Goal: Book appointment/travel/reservation

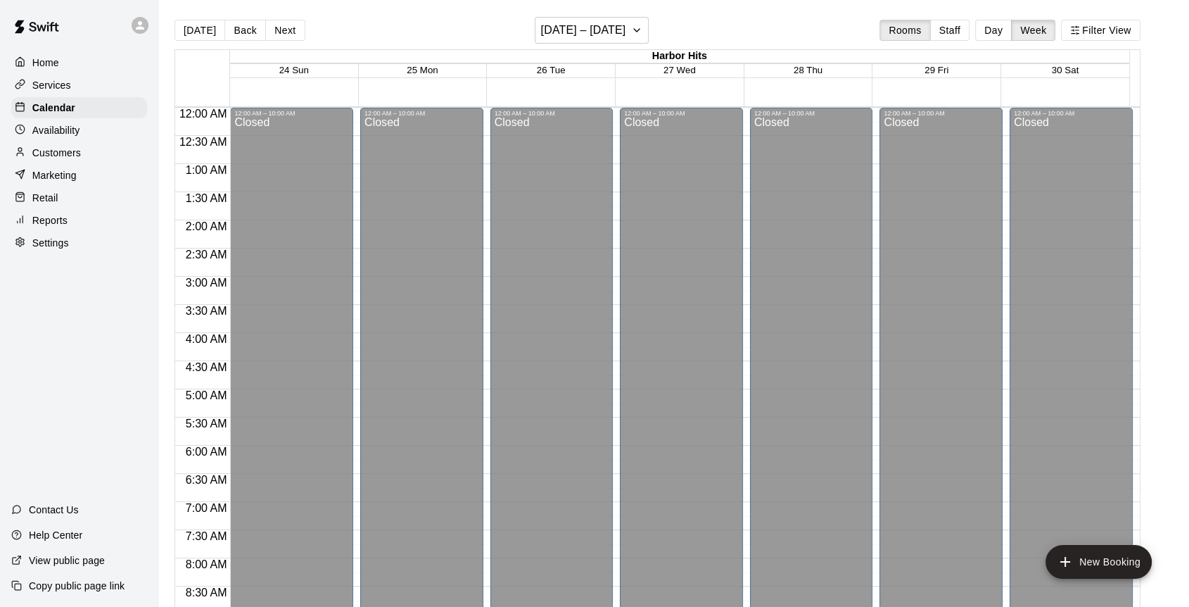
scroll to position [757, 0]
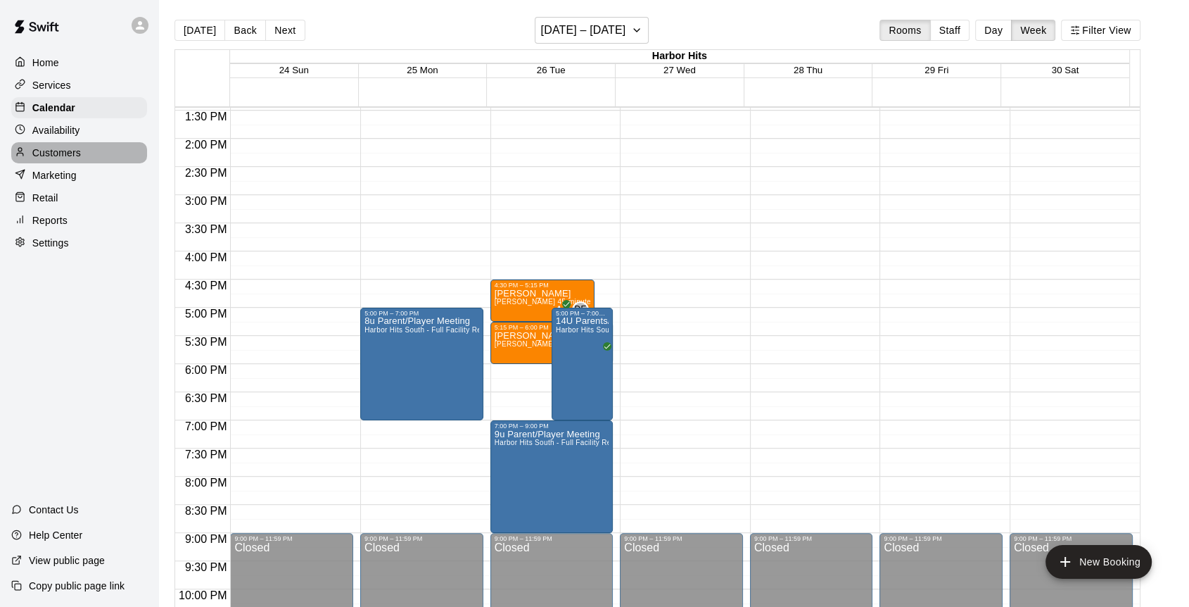
click at [59, 158] on p "Customers" at bounding box center [56, 153] width 49 height 14
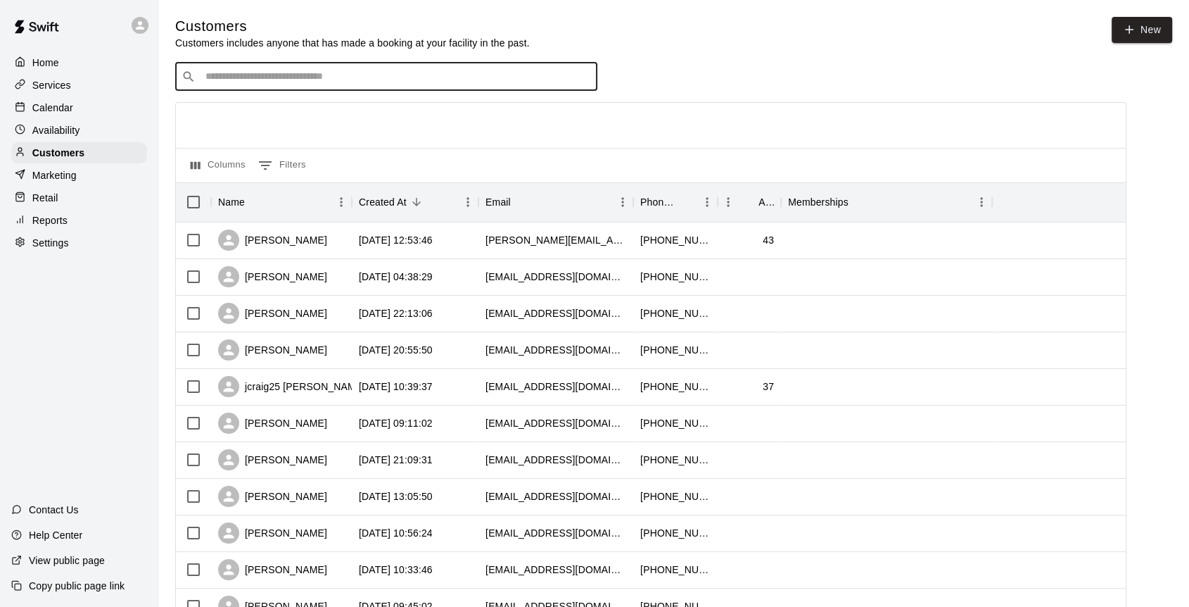
click at [403, 80] on input "Search customers by name or email" at bounding box center [396, 77] width 390 height 14
type input "***"
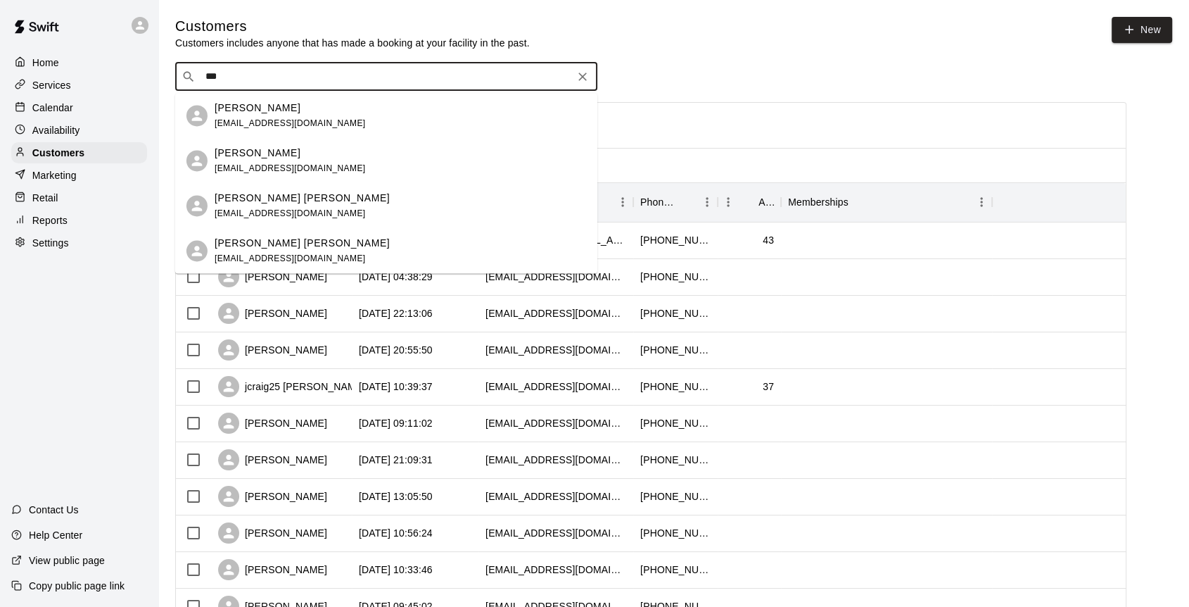
click at [258, 108] on p "[PERSON_NAME]" at bounding box center [258, 108] width 86 height 15
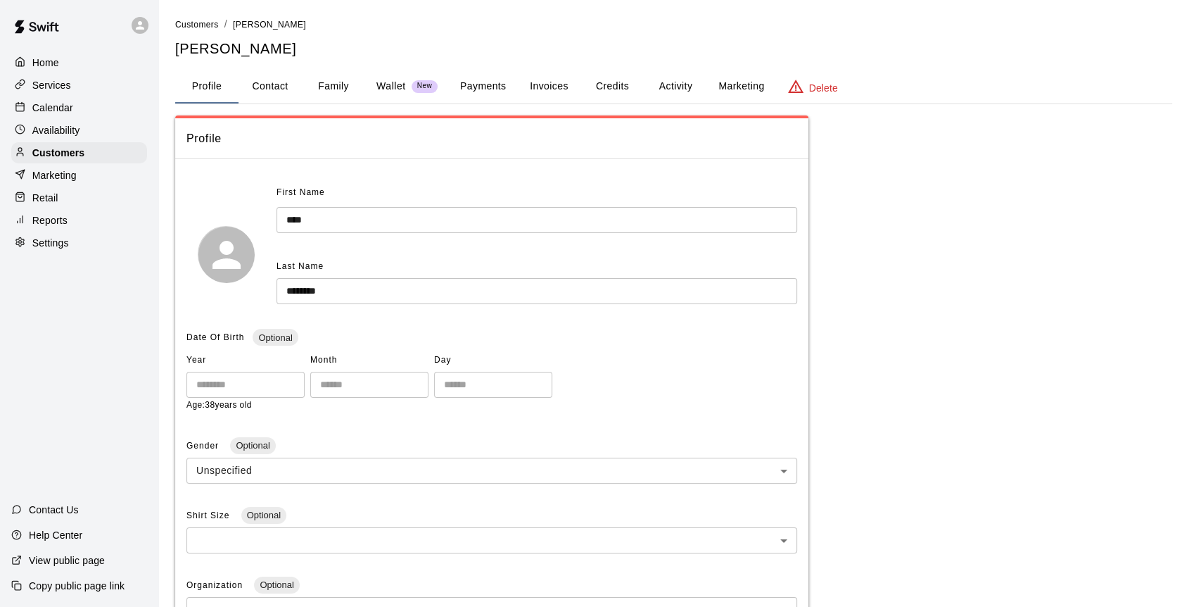
click at [334, 82] on button "Family" at bounding box center [333, 87] width 63 height 34
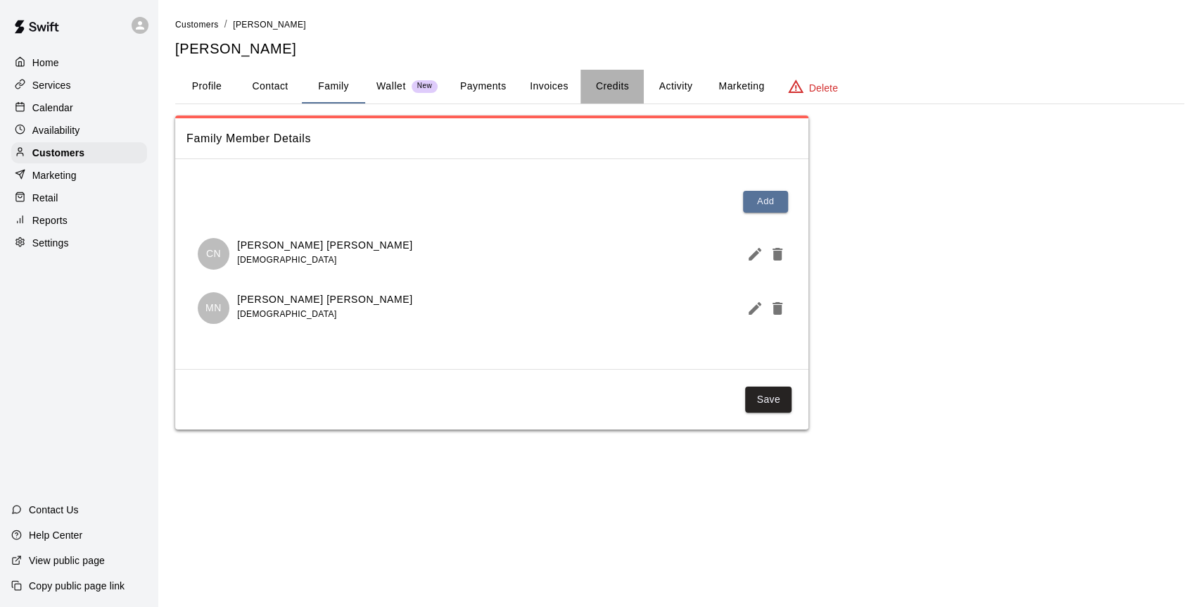
click at [619, 84] on button "Credits" at bounding box center [612, 87] width 63 height 34
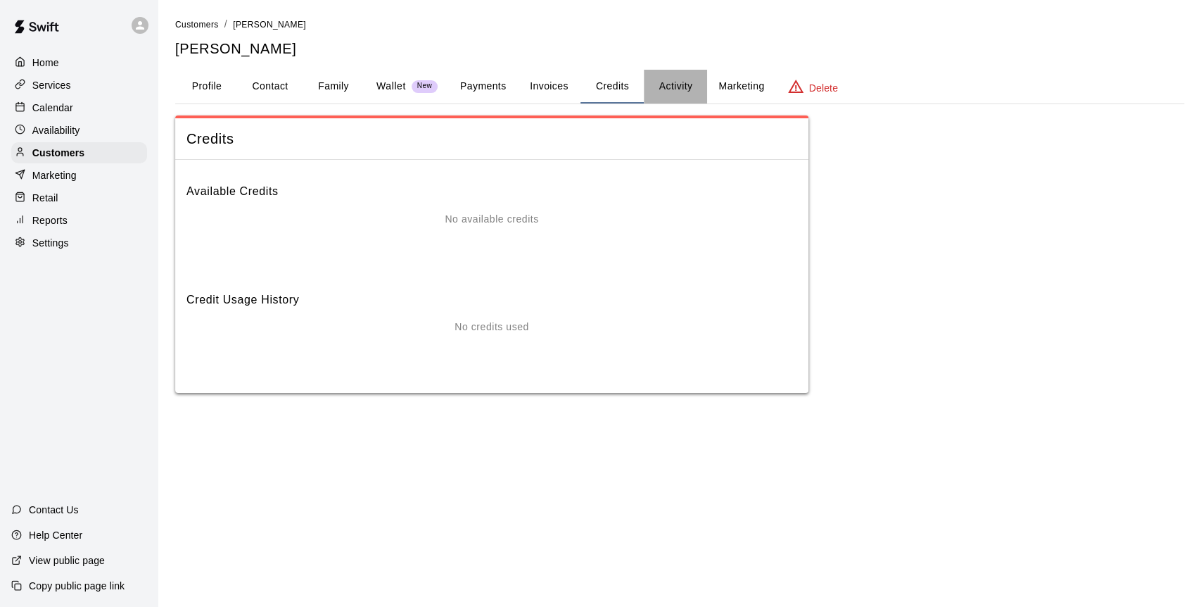
click at [670, 82] on button "Activity" at bounding box center [675, 87] width 63 height 34
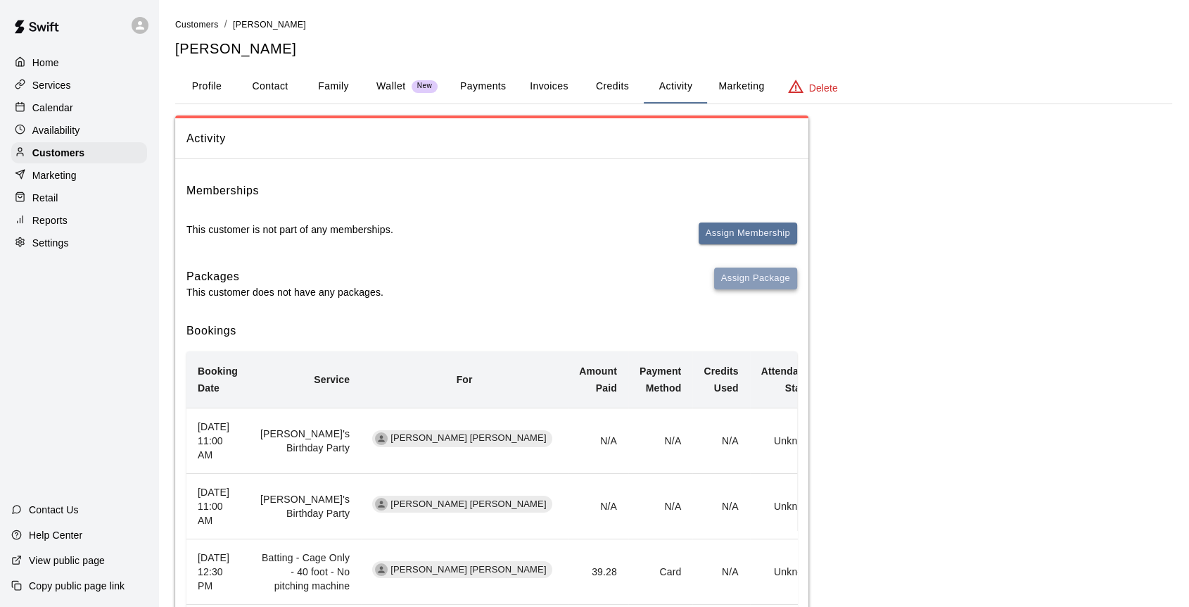
click at [736, 279] on button "Assign Package" at bounding box center [755, 278] width 83 height 22
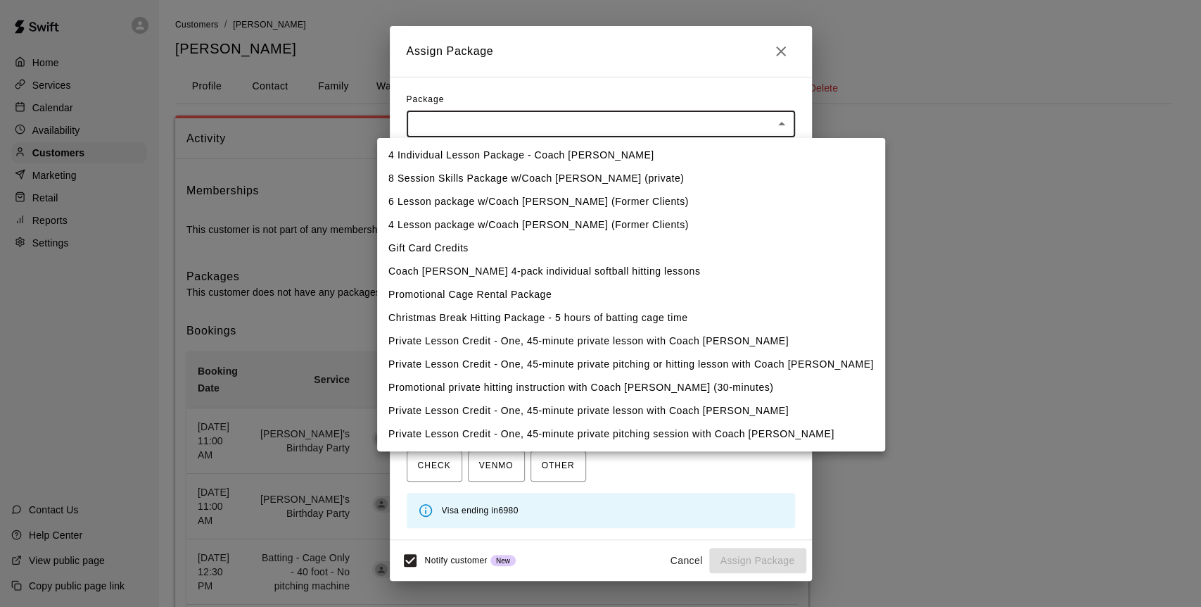
click at [513, 128] on body "Home Services Calendar Availability Customers Marketing Retail Reports Settings…" at bounding box center [600, 448] width 1201 height 896
click at [498, 291] on li "Promotional Cage Rental Package" at bounding box center [631, 294] width 508 height 23
type input "**********"
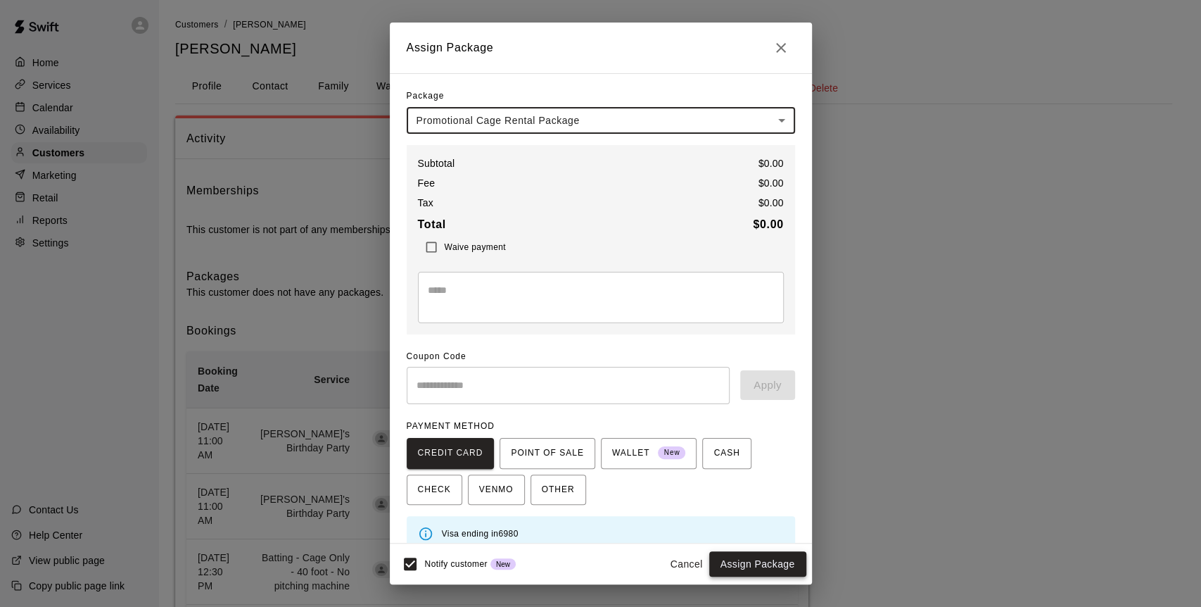
click at [738, 566] on button "Assign Package" at bounding box center [757, 564] width 97 height 26
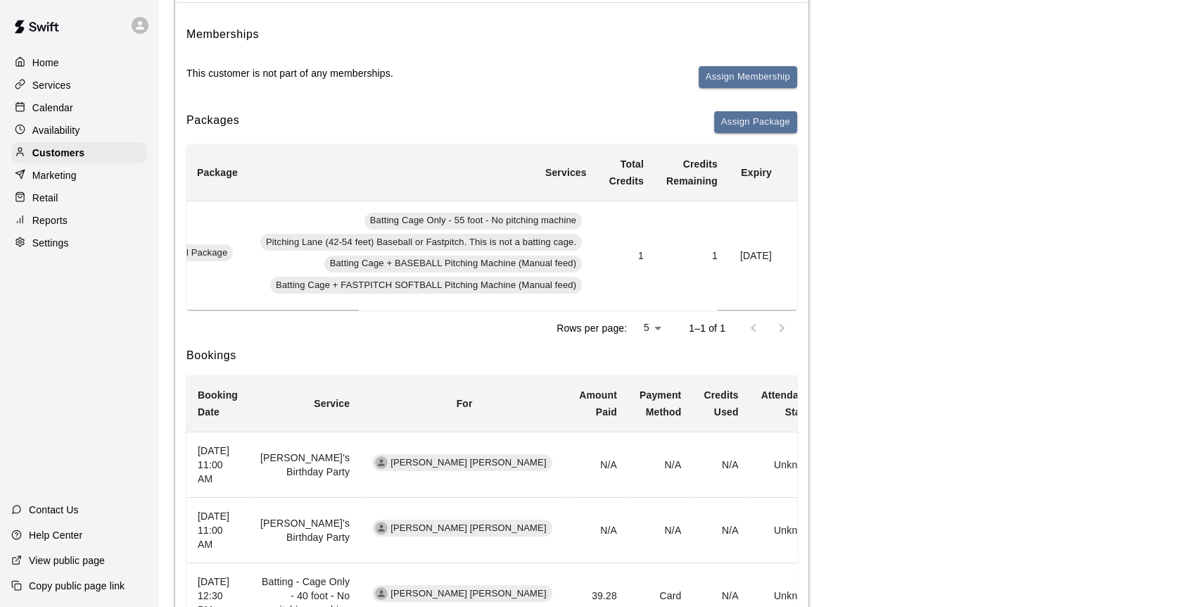
scroll to position [0, 270]
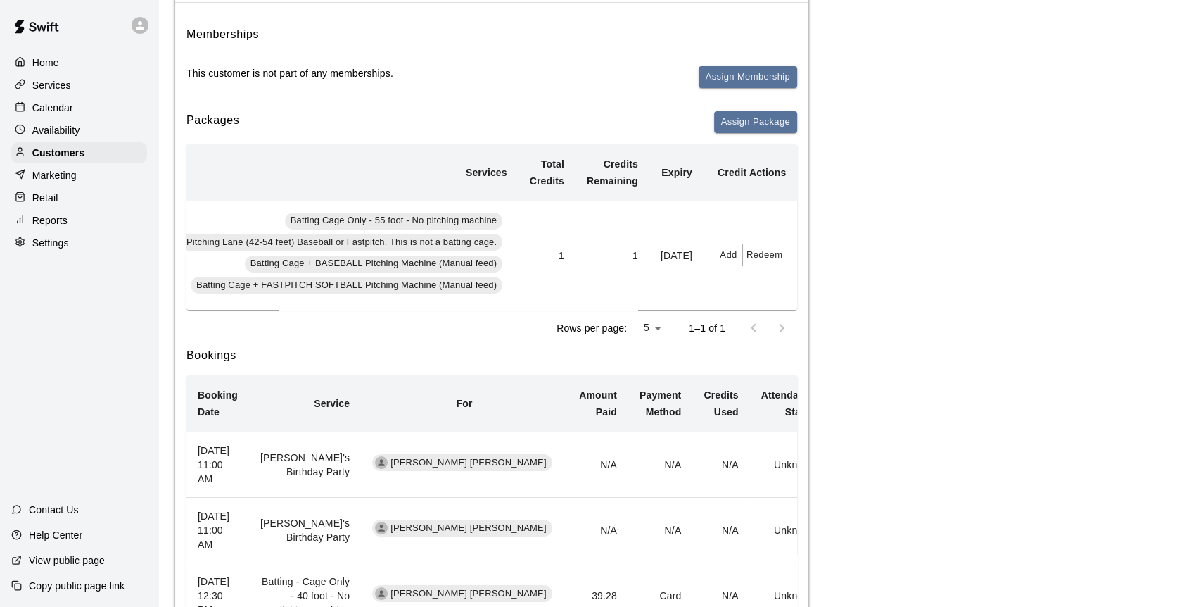
click at [722, 250] on button "Add" at bounding box center [729, 255] width 28 height 22
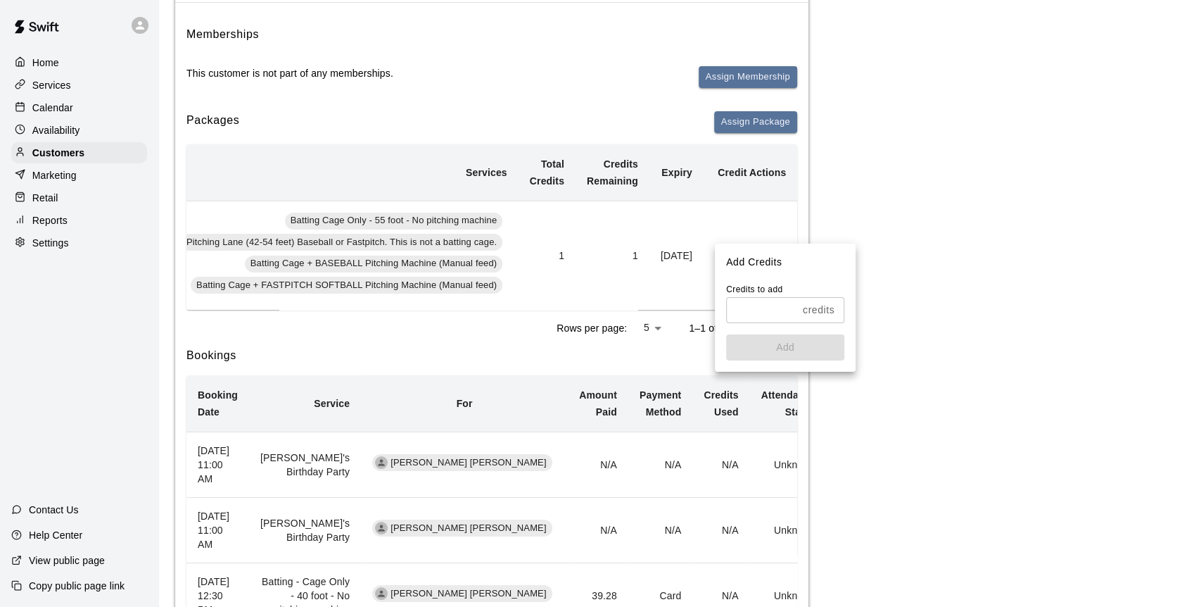
click at [734, 309] on input "text" at bounding box center [761, 310] width 71 height 26
type input "*"
click at [773, 343] on button "Add" at bounding box center [785, 347] width 118 height 26
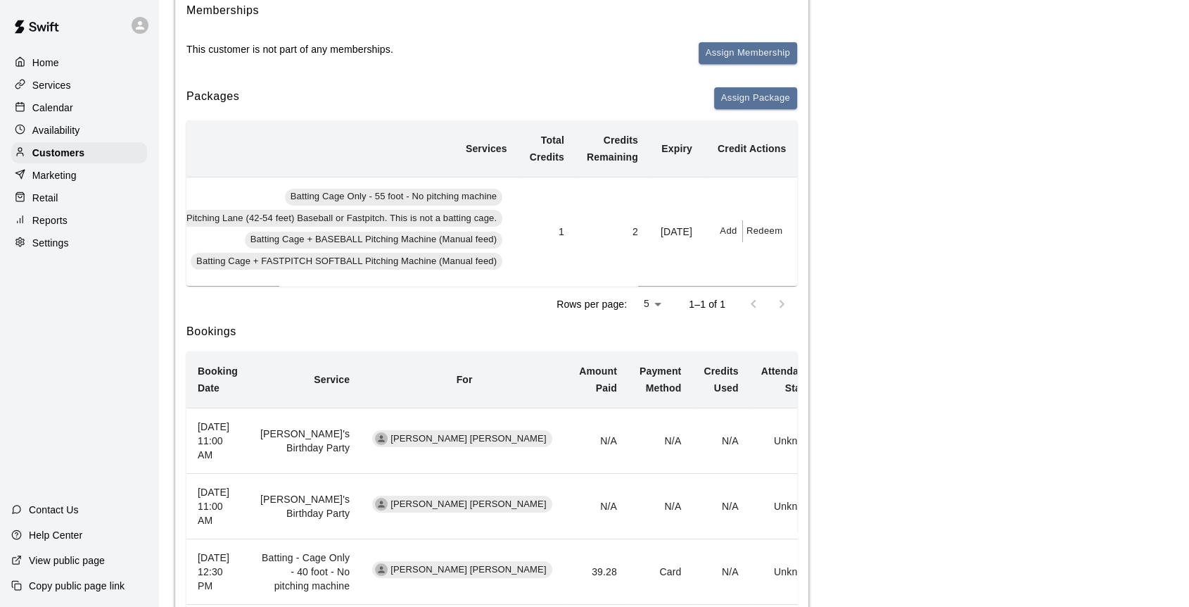
scroll to position [0, 0]
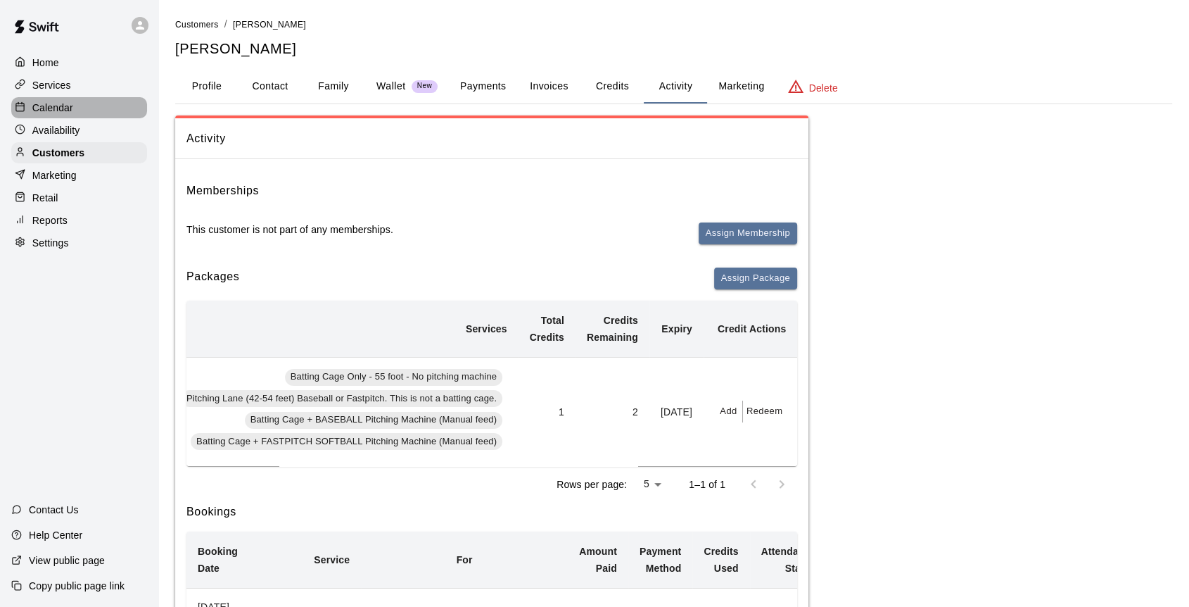
click at [49, 110] on p "Calendar" at bounding box center [52, 108] width 41 height 14
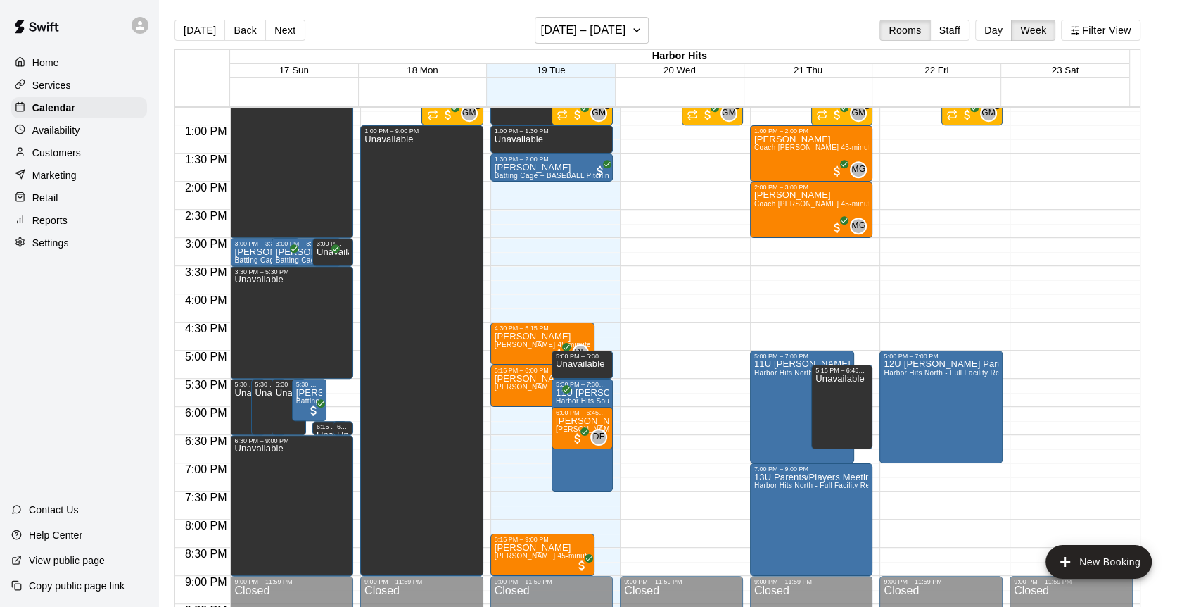
scroll to position [742, 0]
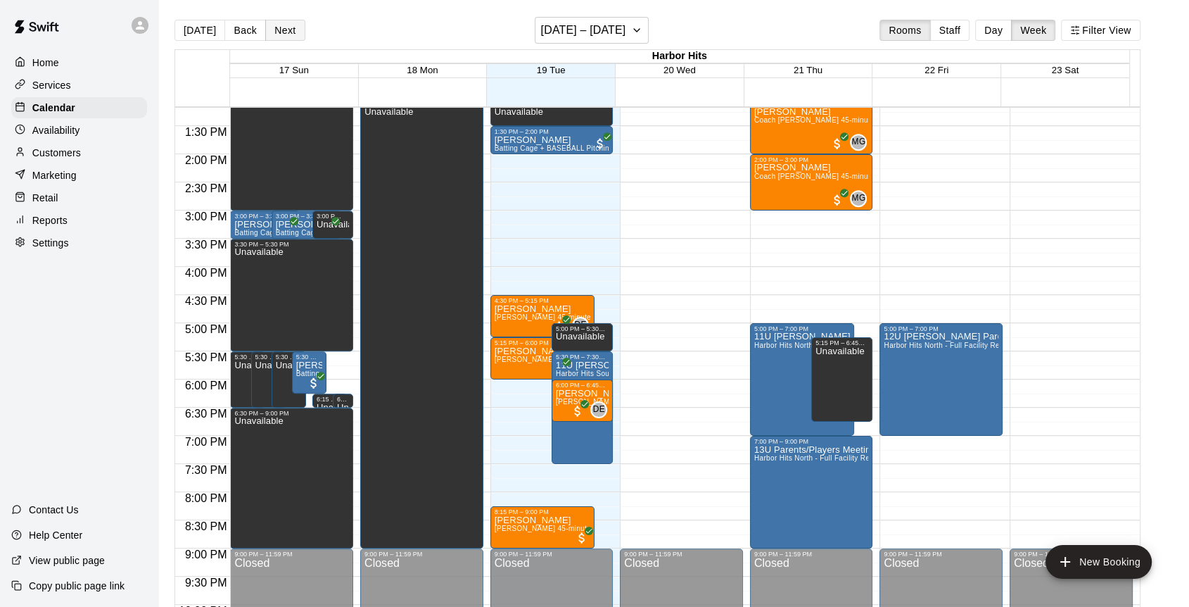
click at [287, 26] on button "Next" at bounding box center [284, 30] width 39 height 21
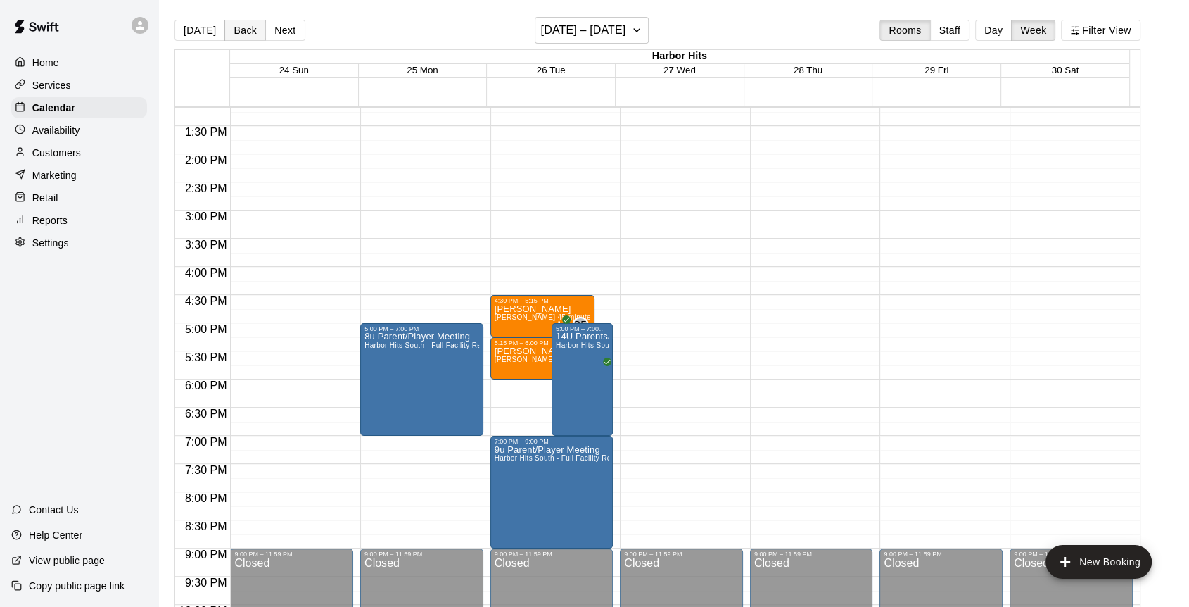
click at [236, 29] on button "Back" at bounding box center [245, 30] width 42 height 21
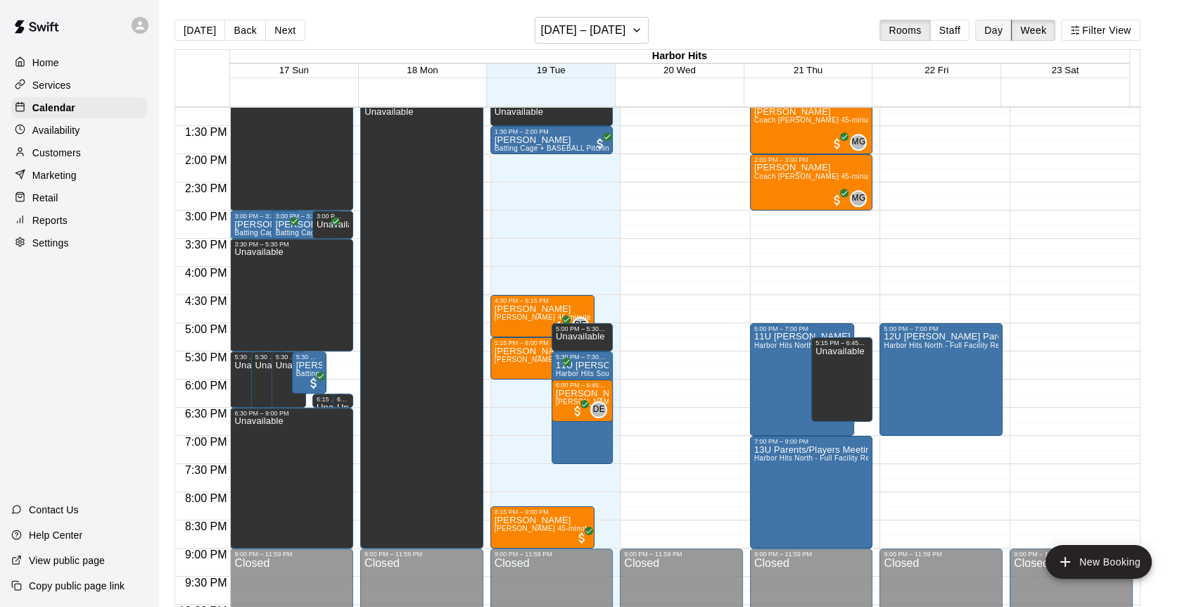
click at [999, 33] on button "Day" at bounding box center [993, 30] width 37 height 21
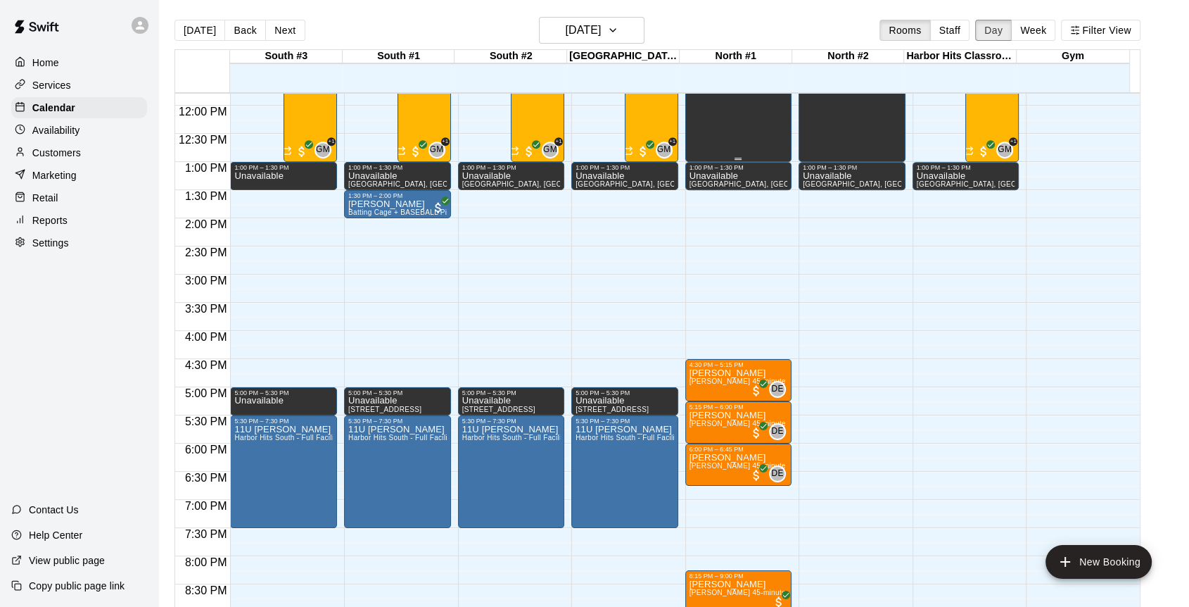
scroll to position [664, 0]
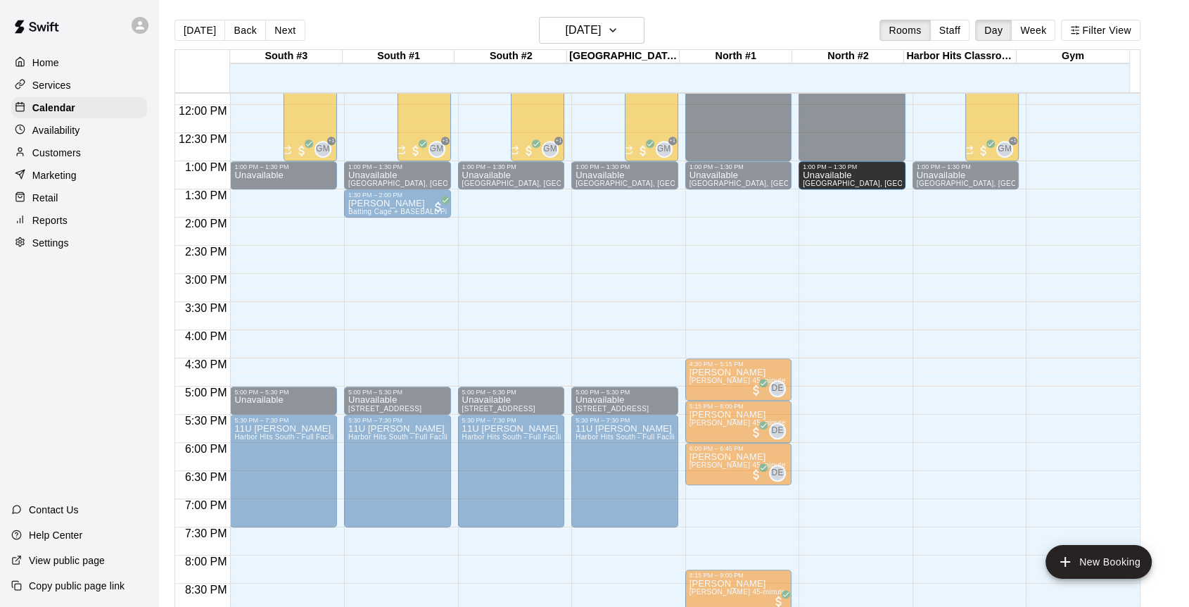
drag, startPoint x: 821, startPoint y: 189, endPoint x: 820, endPoint y: 196, distance: 7.2
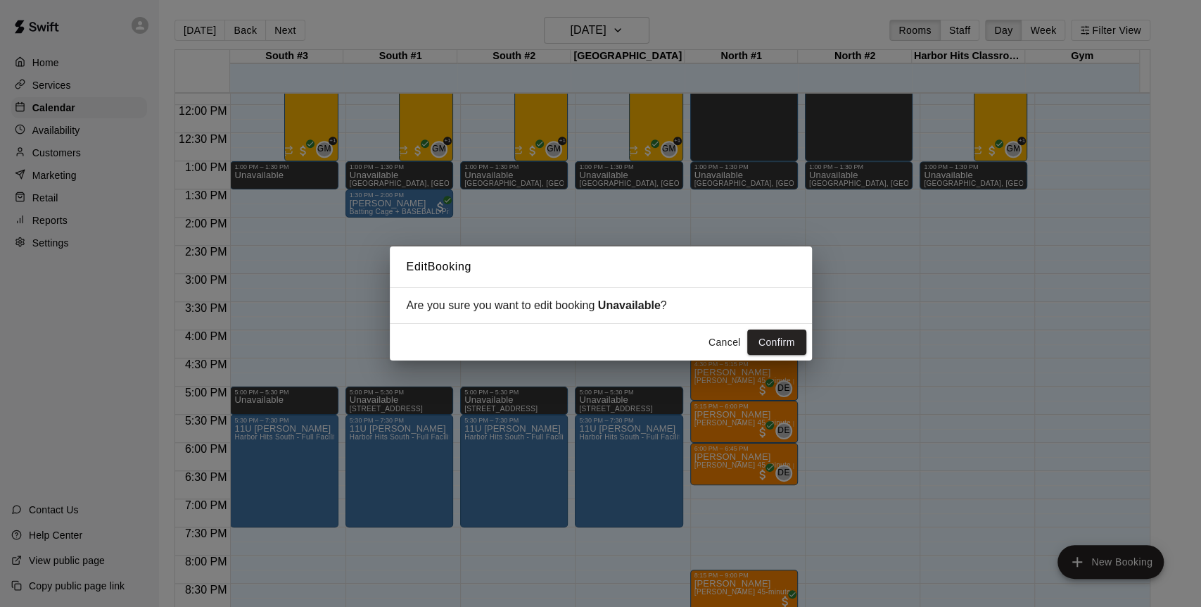
click at [711, 346] on button "Cancel" at bounding box center [724, 342] width 45 height 26
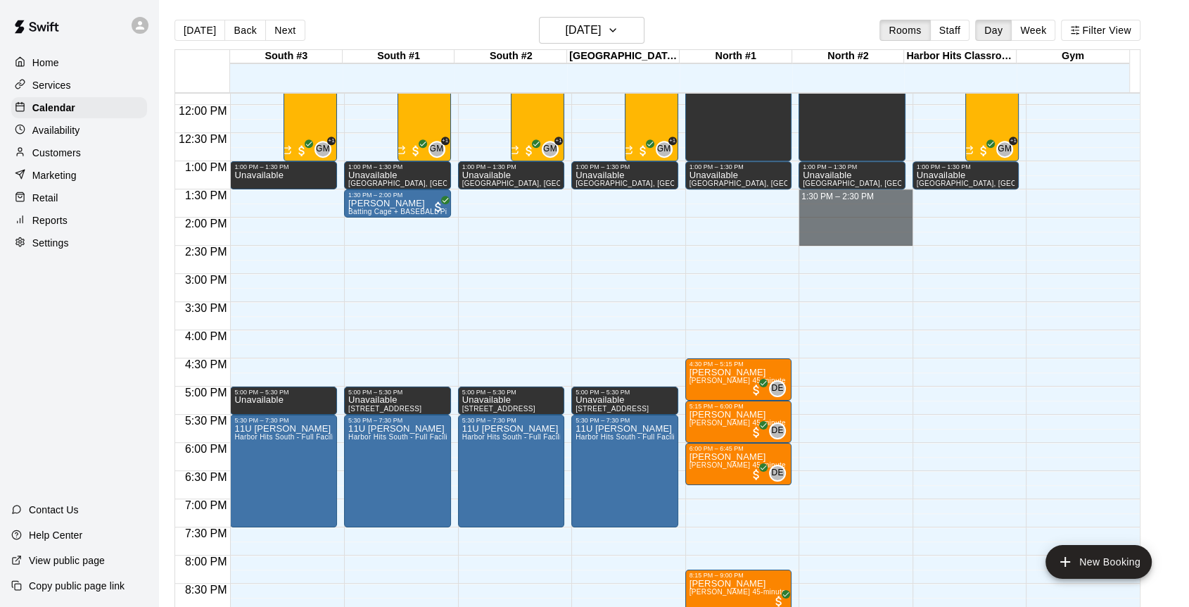
drag, startPoint x: 834, startPoint y: 194, endPoint x: 828, endPoint y: 232, distance: 38.4
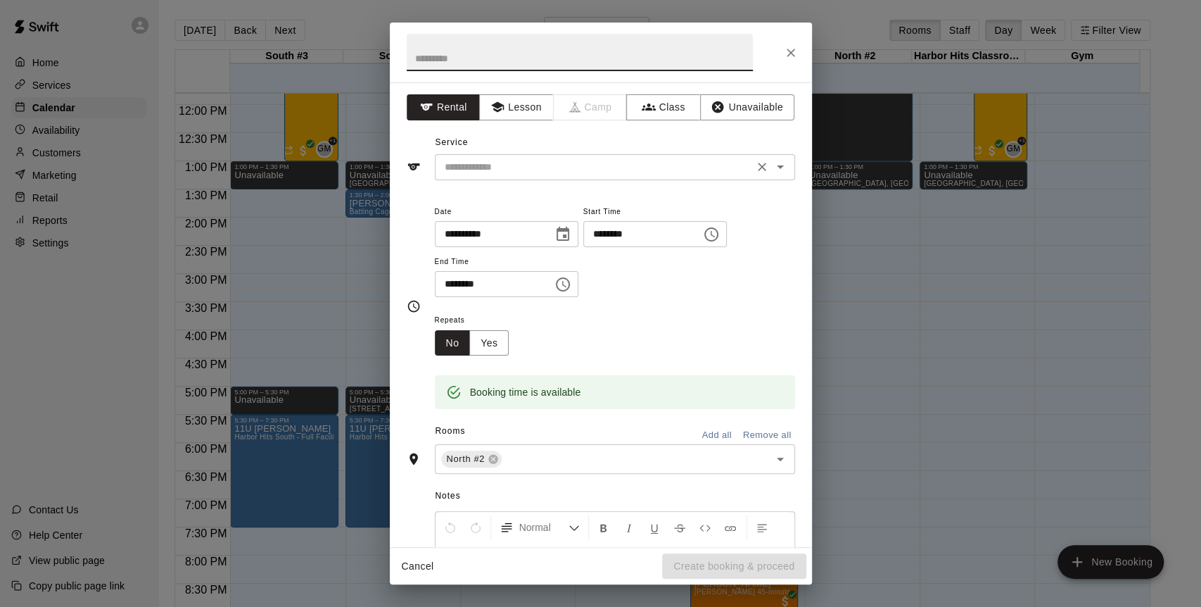
click at [631, 176] on div "​" at bounding box center [615, 167] width 360 height 26
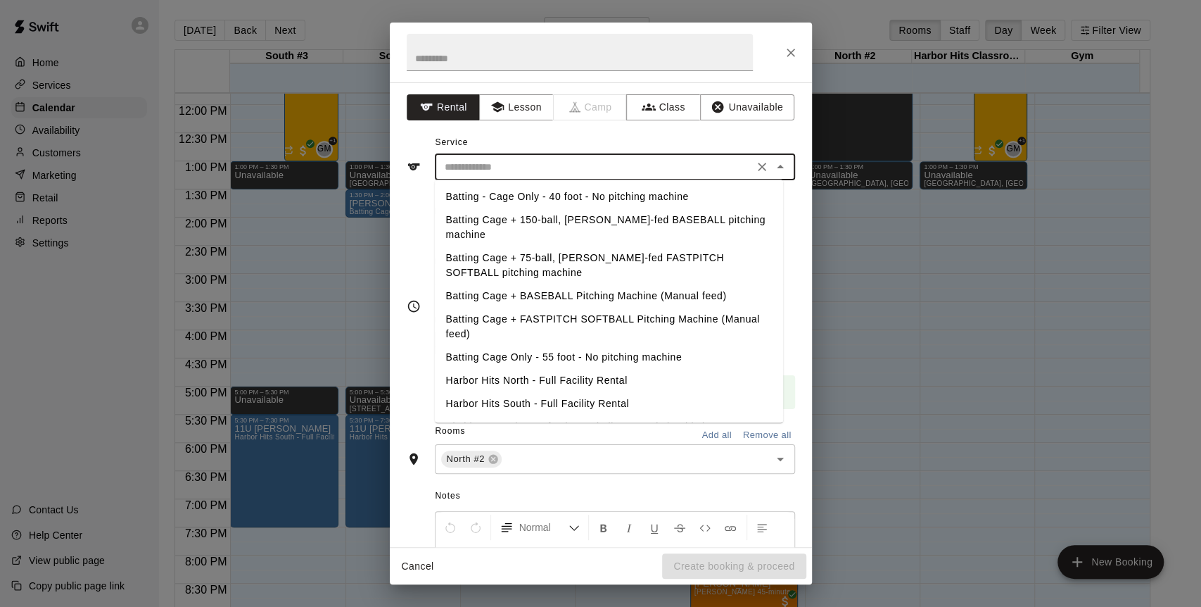
click at [550, 284] on li "Batting Cage + BASEBALL Pitching Machine (Manual feed)" at bounding box center [609, 295] width 348 height 23
type input "**********"
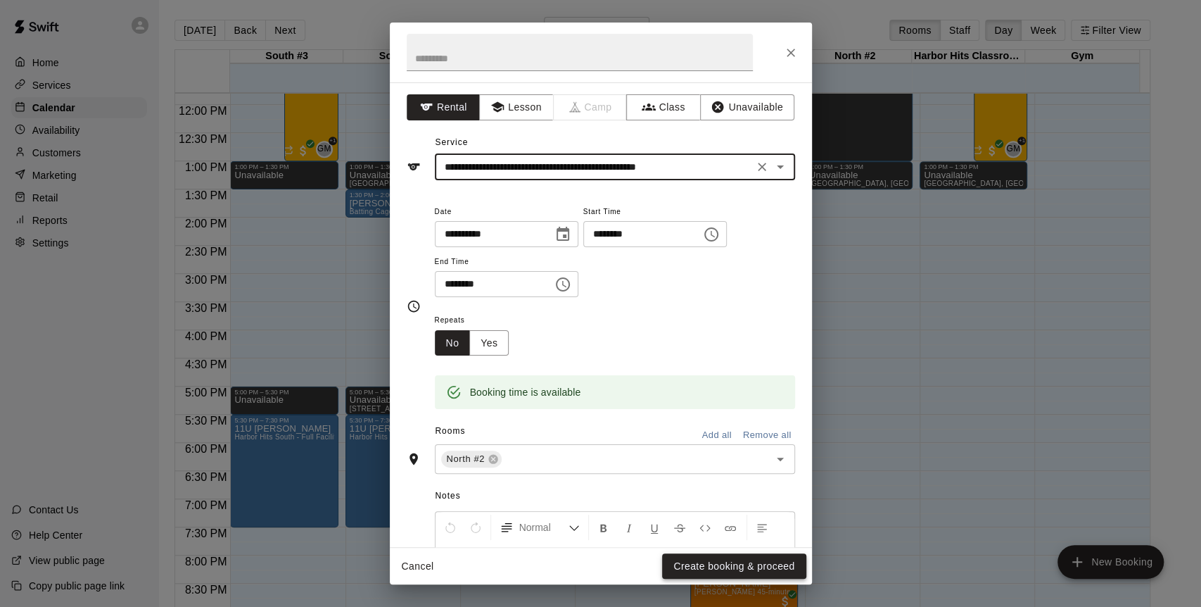
click at [693, 571] on button "Create booking & proceed" at bounding box center [734, 566] width 144 height 26
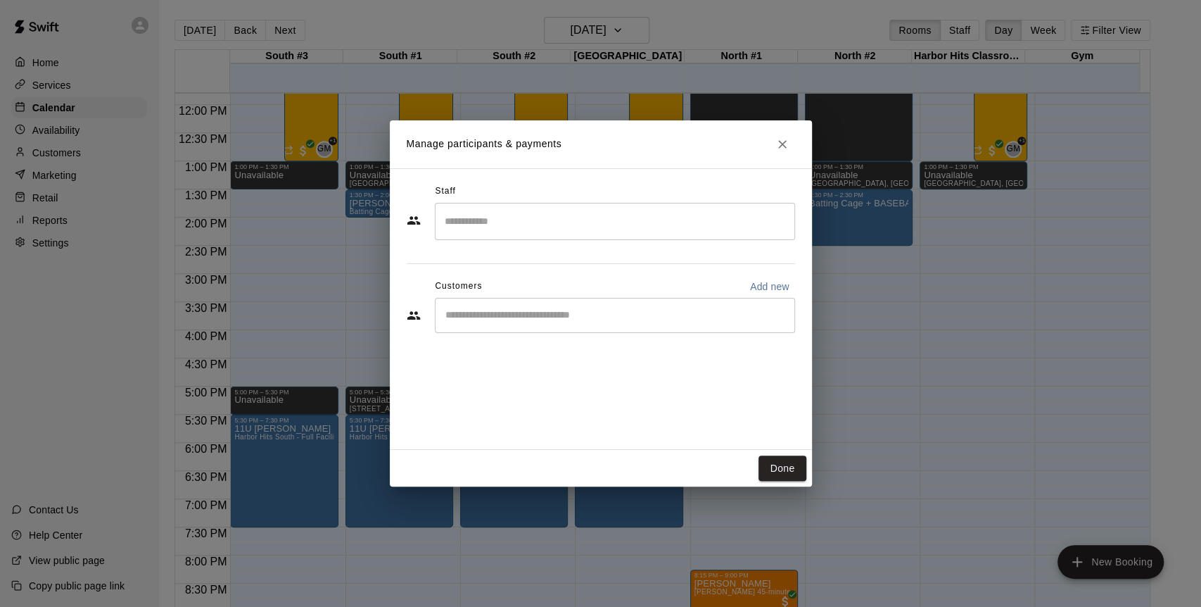
click at [555, 317] on input "Start typing to search customers..." at bounding box center [615, 315] width 348 height 14
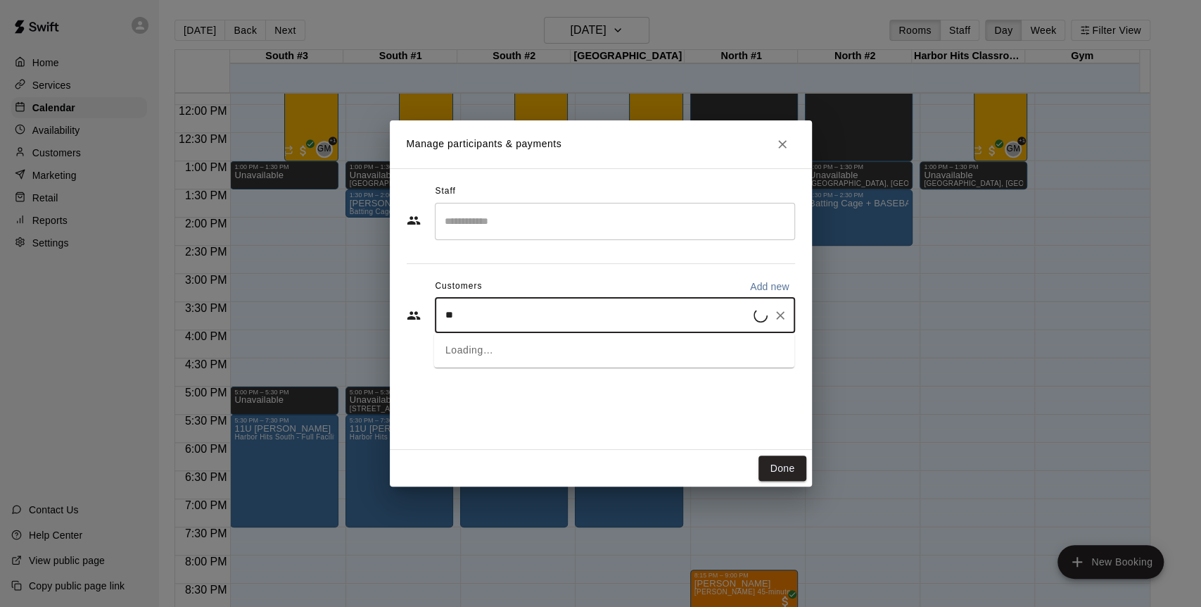
type input "***"
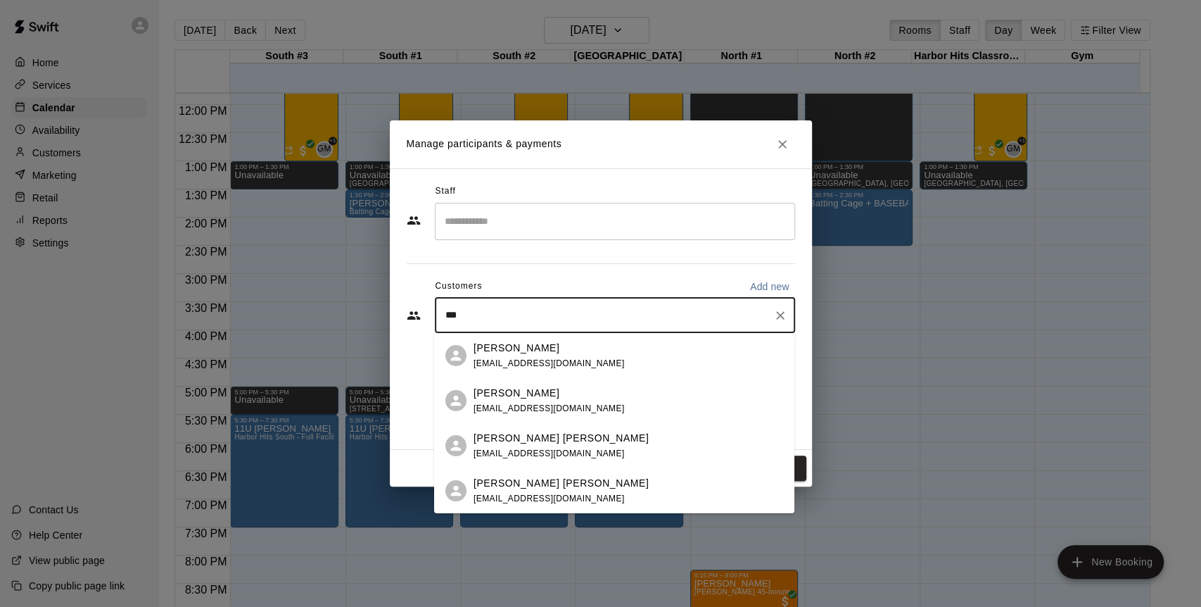
click at [524, 343] on p "[PERSON_NAME]" at bounding box center [517, 347] width 86 height 15
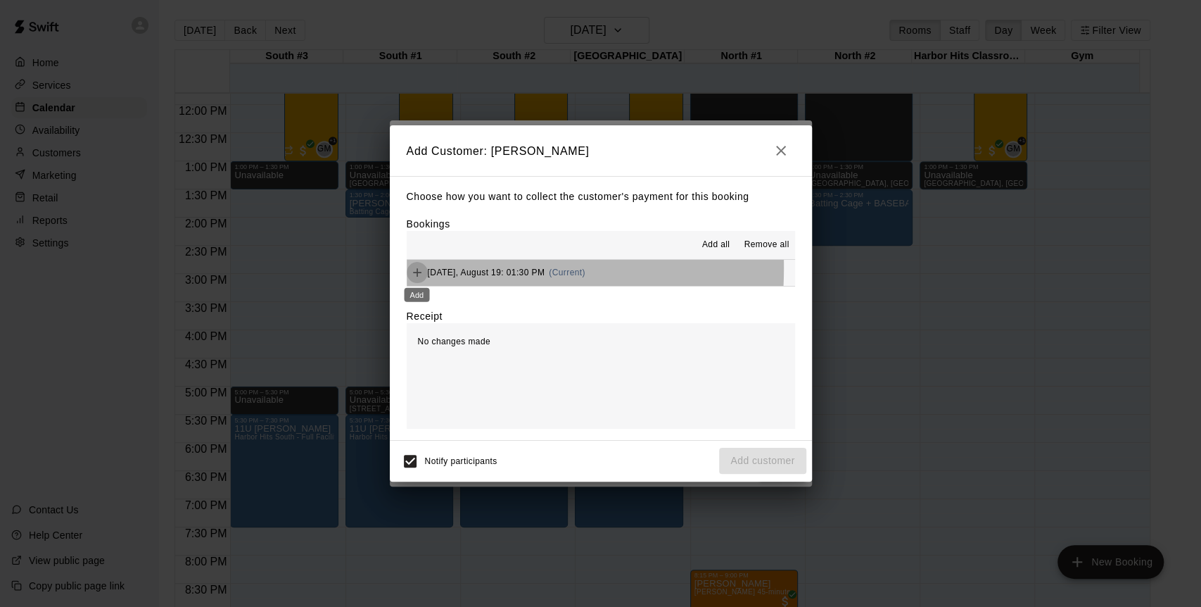
click at [417, 268] on icon "Add" at bounding box center [417, 272] width 14 height 14
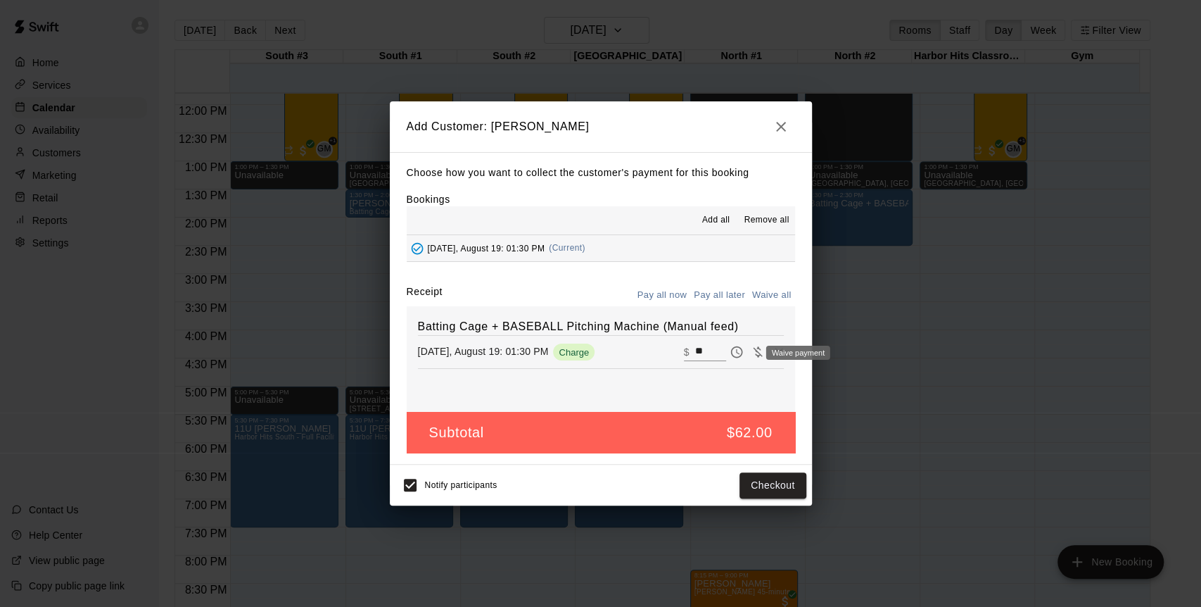
click at [751, 353] on icon "Waive payment" at bounding box center [758, 352] width 14 height 14
type input "*"
click at [762, 488] on button "Add customer" at bounding box center [762, 485] width 87 height 26
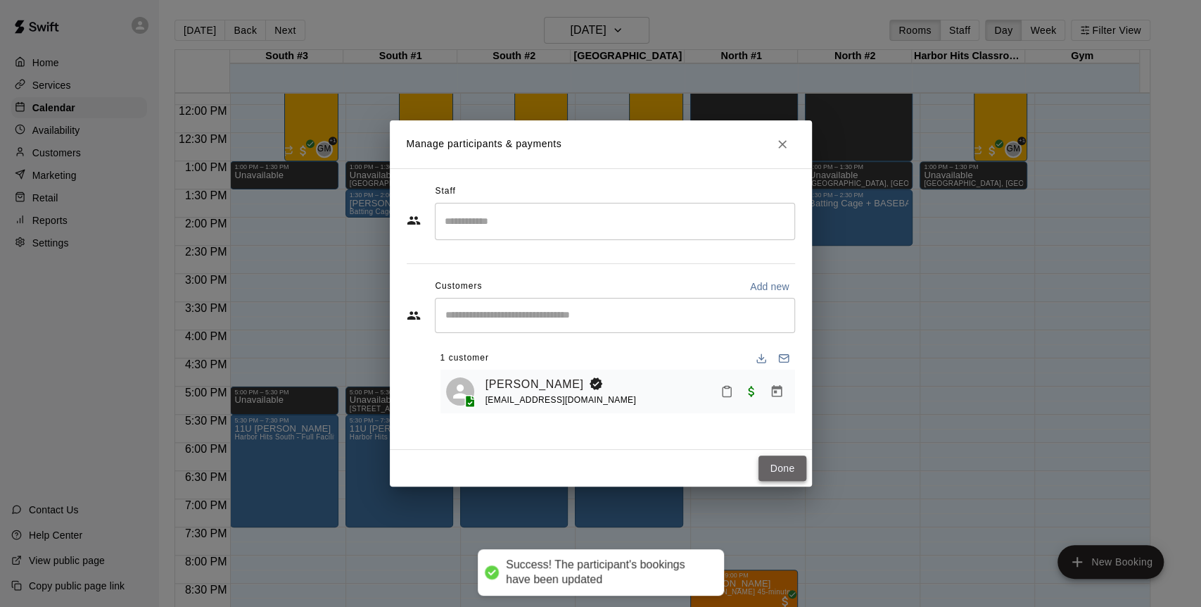
click at [775, 467] on button "Done" at bounding box center [782, 468] width 47 height 26
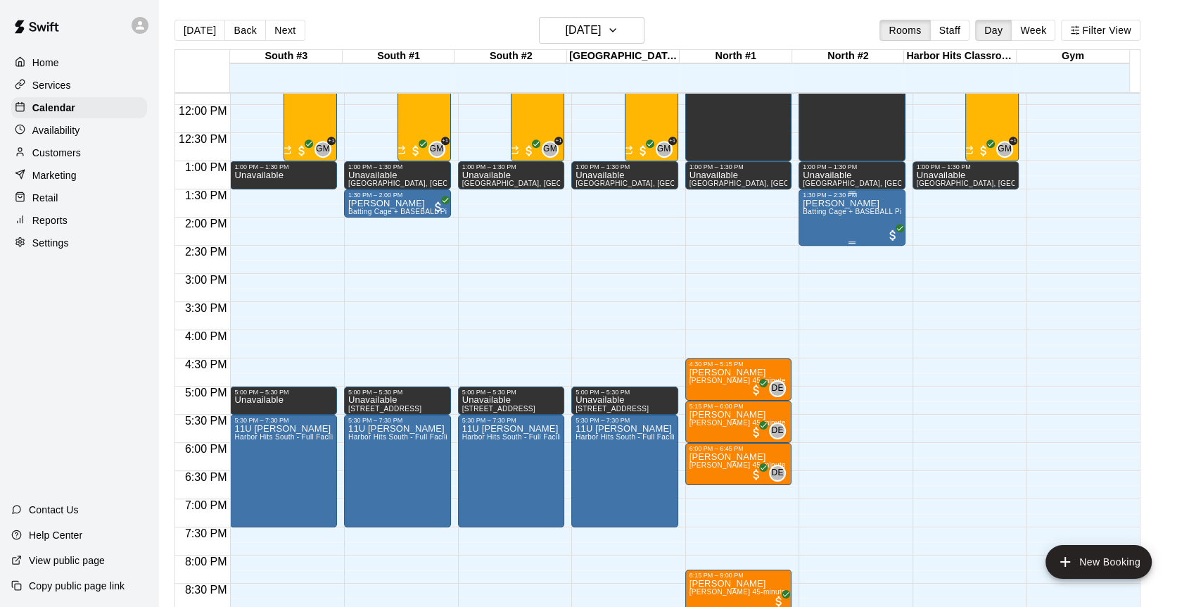
click at [817, 203] on p "[PERSON_NAME]" at bounding box center [852, 203] width 99 height 0
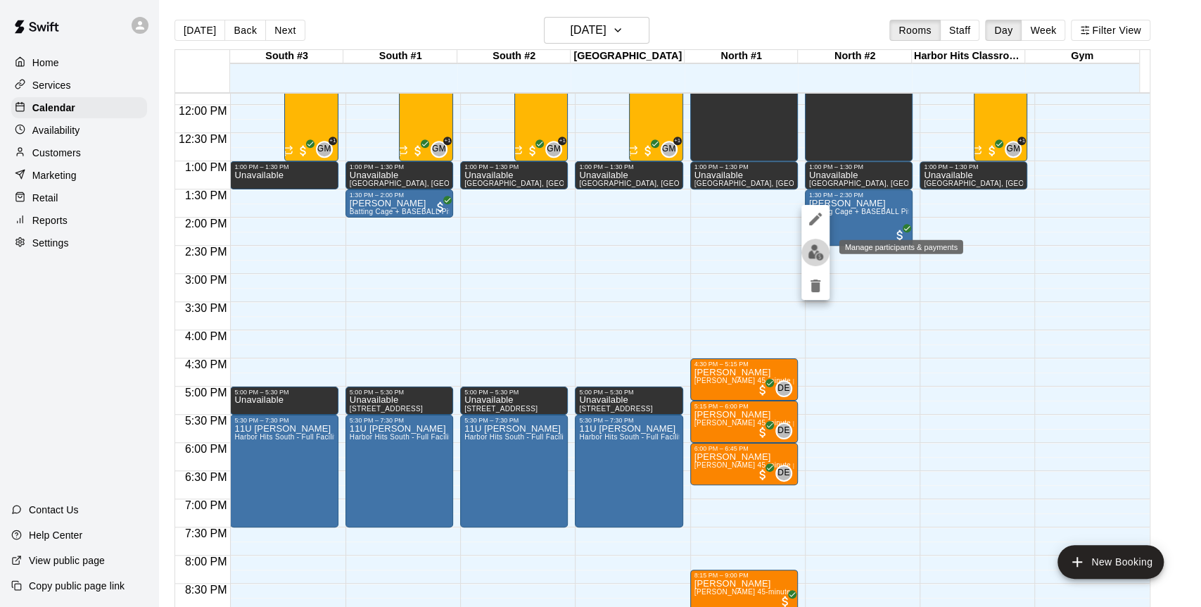
click at [816, 255] on img "edit" at bounding box center [816, 252] width 16 height 16
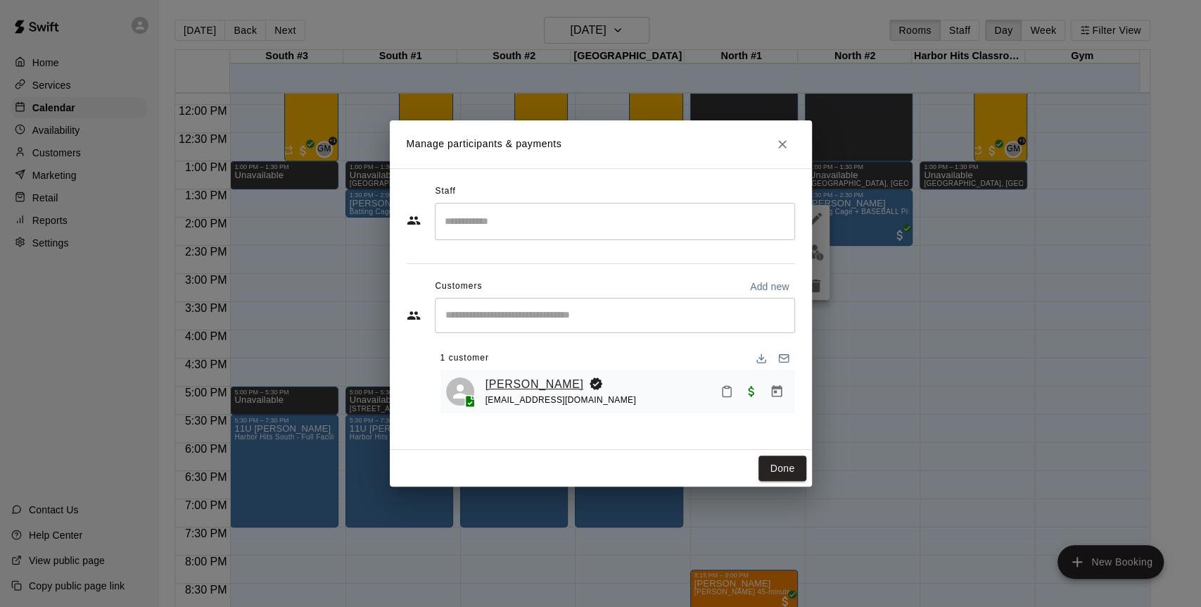
click at [550, 384] on link "[PERSON_NAME]" at bounding box center [535, 384] width 99 height 18
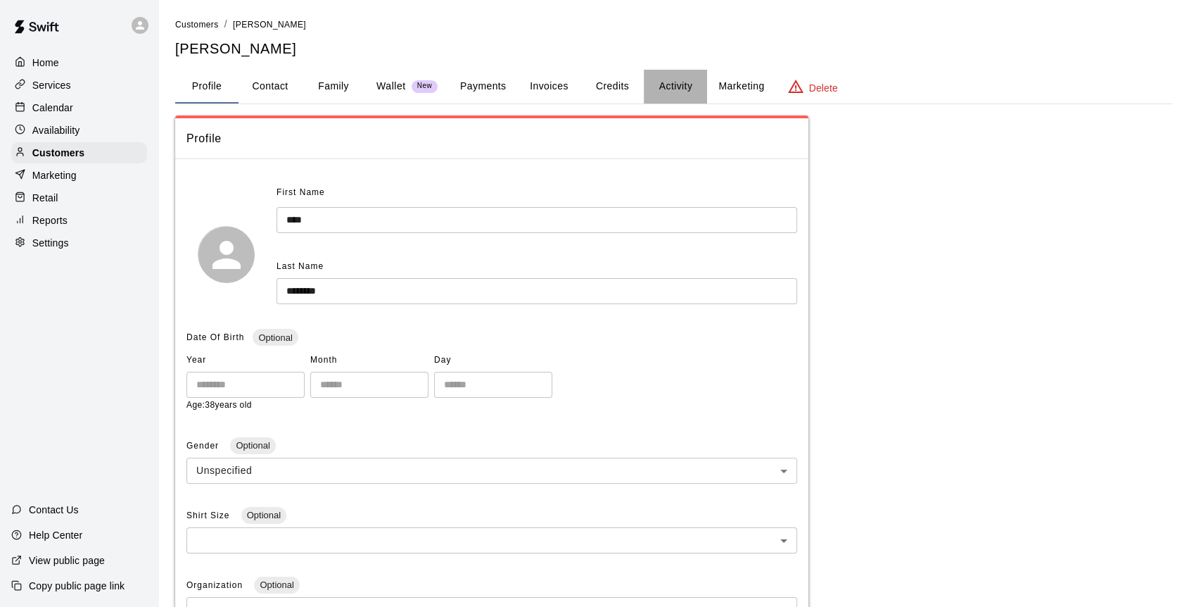
click at [677, 84] on button "Activity" at bounding box center [675, 87] width 63 height 34
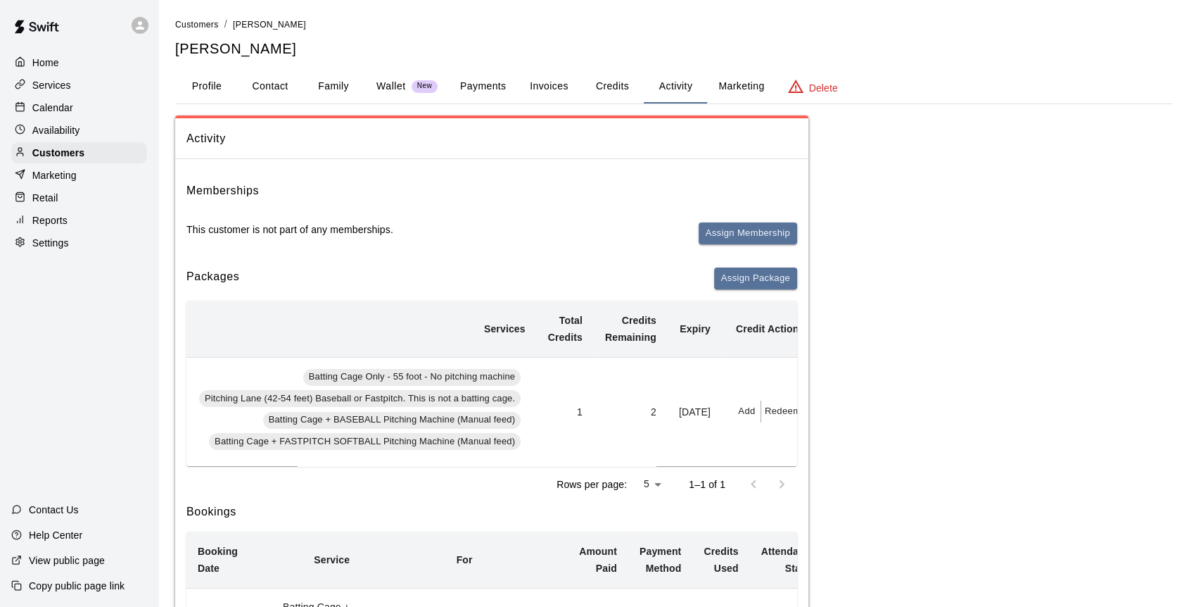
scroll to position [0, 270]
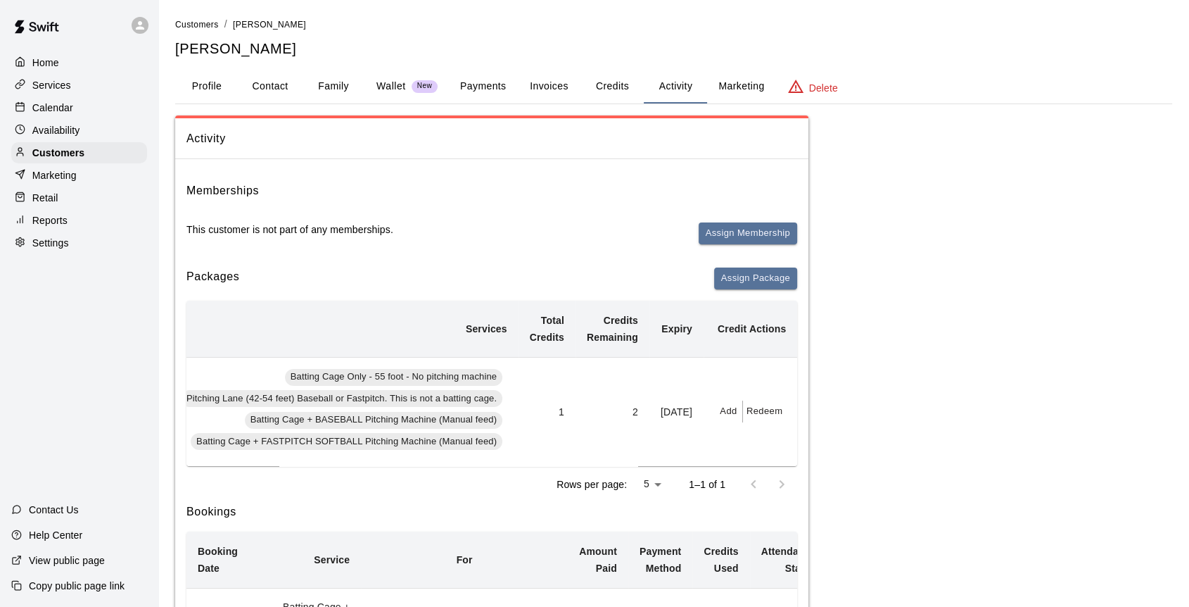
click at [766, 409] on button "Redeem" at bounding box center [764, 411] width 43 height 22
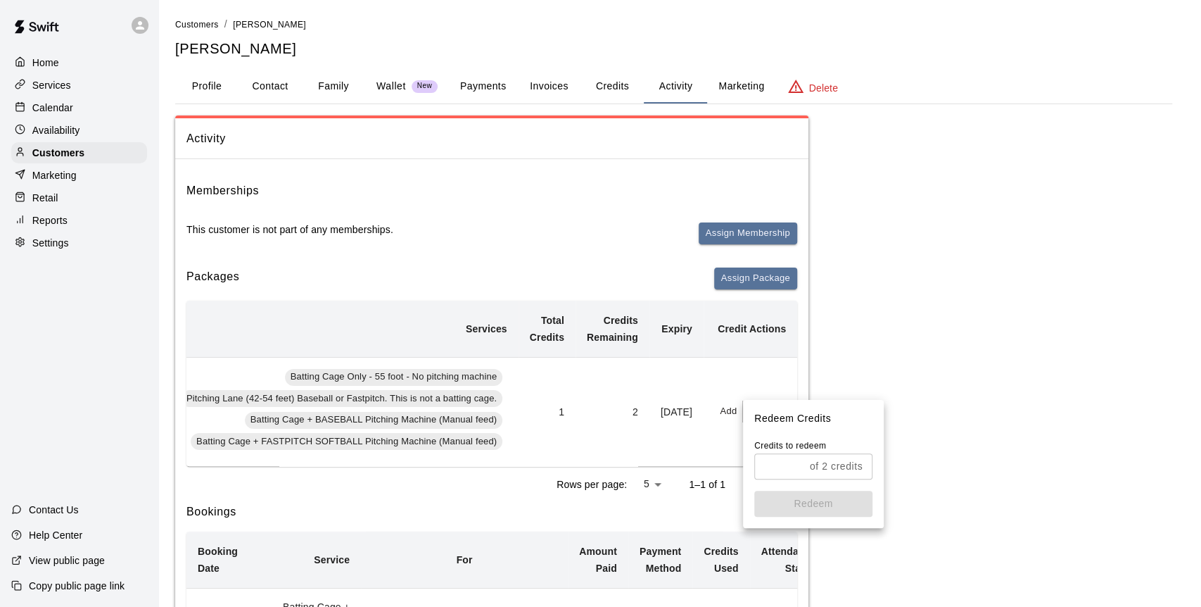
click at [776, 460] on input "text" at bounding box center [779, 466] width 50 height 26
type input "*"
click at [783, 506] on button "Redeem" at bounding box center [813, 504] width 118 height 26
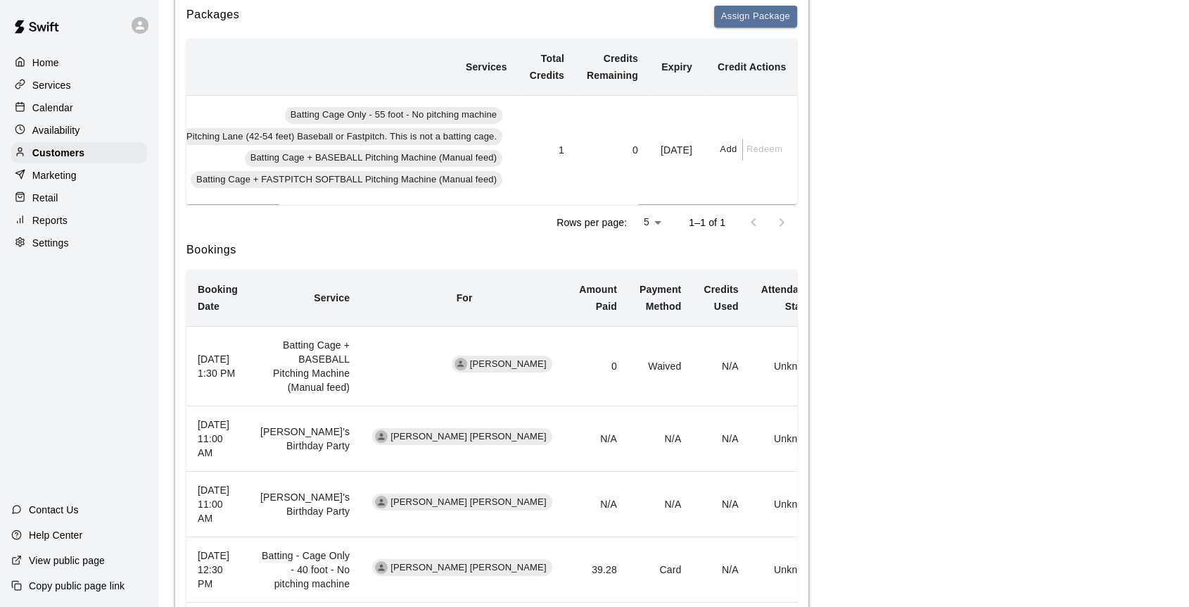
scroll to position [0, 0]
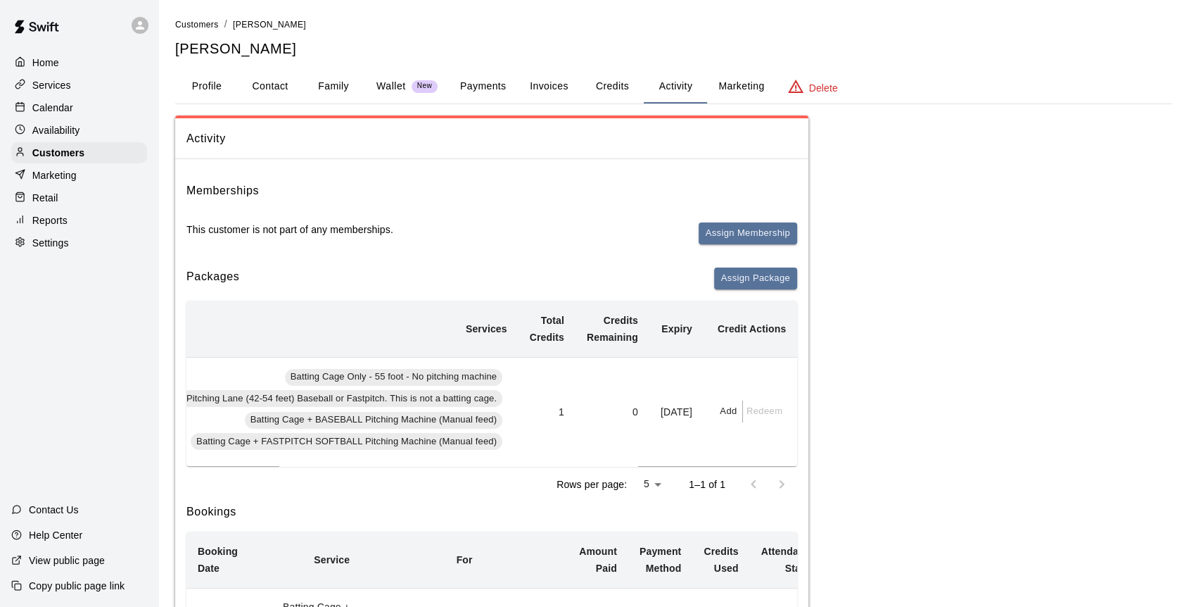
click at [50, 112] on p "Calendar" at bounding box center [52, 108] width 41 height 14
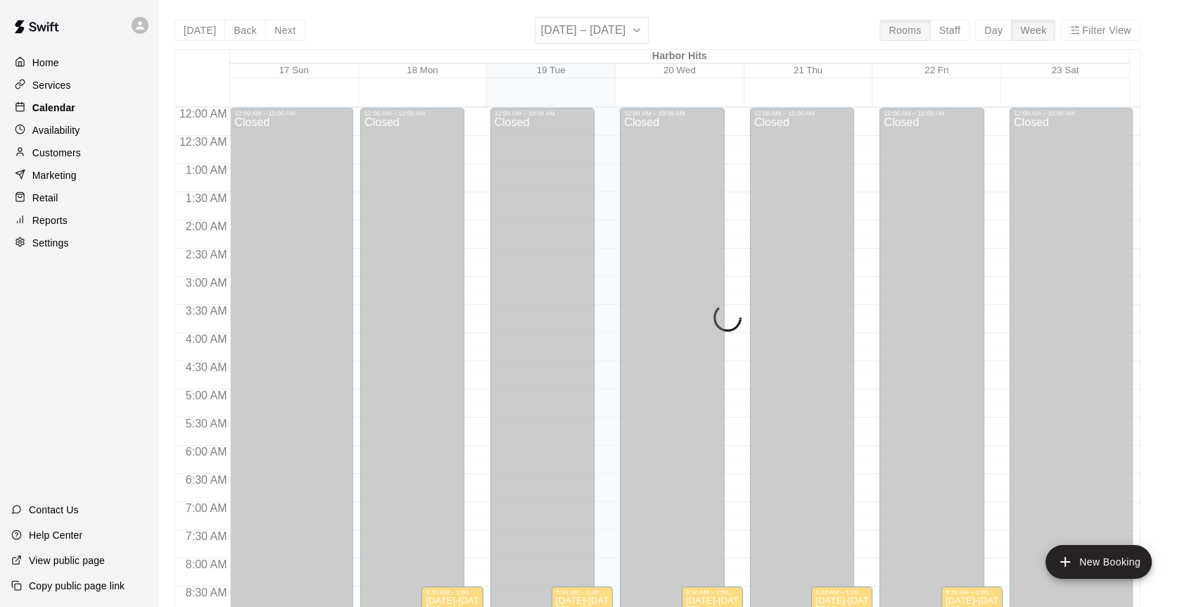
scroll to position [587, 0]
